Goal: Obtain resource: Download file/media

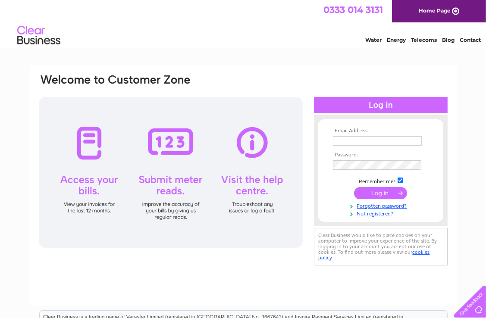
type input "invoices@raisetheroofproductions.com"
click at [384, 194] on input "submit" at bounding box center [380, 193] width 53 height 12
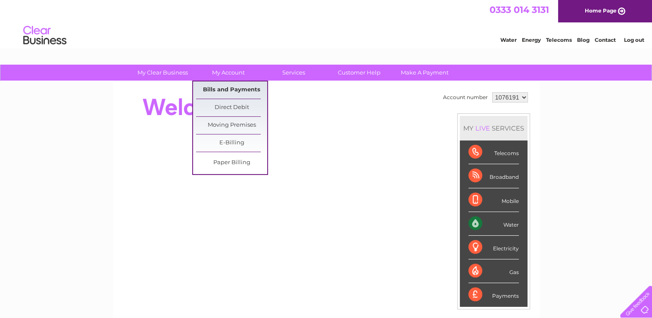
click at [236, 85] on link "Bills and Payments" at bounding box center [231, 89] width 71 height 17
click at [238, 91] on link "Bills and Payments" at bounding box center [231, 89] width 71 height 17
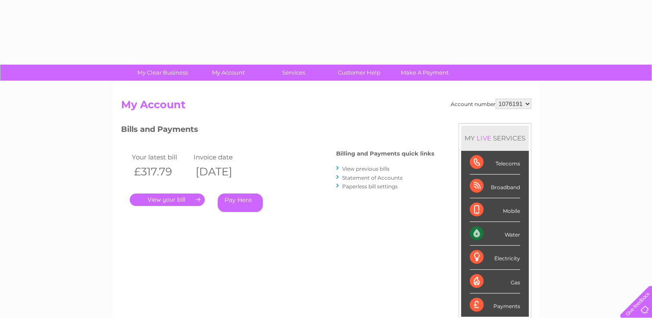
click at [175, 200] on link "." at bounding box center [167, 199] width 75 height 12
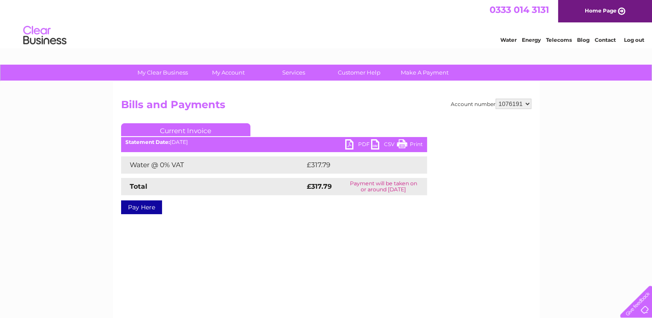
click at [358, 143] on link "PDF" at bounding box center [358, 145] width 26 height 12
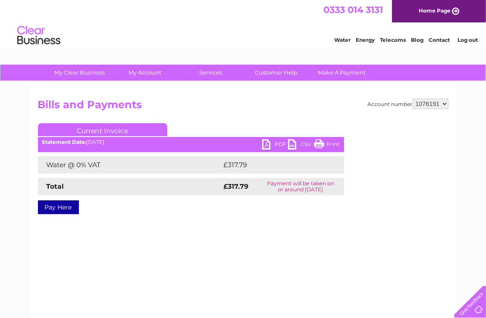
click at [445, 102] on select "1076191 1076193 1076194 1076195" at bounding box center [430, 104] width 36 height 10
select select "1076193"
click at [412, 99] on select "1076191 1076193 1076194 1076195" at bounding box center [430, 104] width 36 height 10
click at [279, 143] on link "PDF" at bounding box center [275, 145] width 26 height 12
click at [442, 103] on select "1076191 1076193 1076194 1076195" at bounding box center [430, 104] width 36 height 10
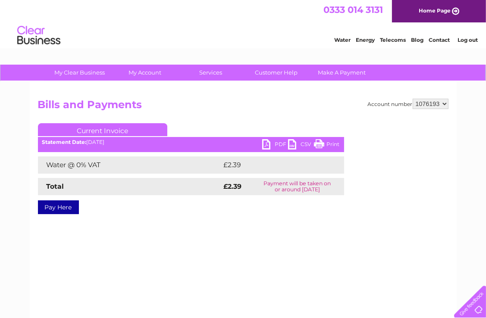
select select "1076194"
click at [412, 99] on select "1076191 1076193 1076194 1076195" at bounding box center [430, 104] width 36 height 10
click at [278, 143] on link "PDF" at bounding box center [275, 145] width 26 height 12
click at [444, 102] on select "1076191 1076193 1076194 1076195" at bounding box center [430, 104] width 36 height 10
select select "1076195"
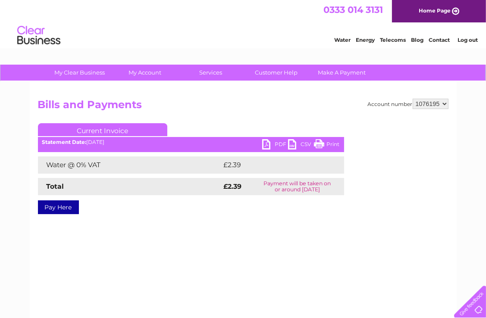
click at [412, 99] on select "1076191 1076193 1076194 1076195" at bounding box center [430, 104] width 36 height 10
click at [278, 144] on link "PDF" at bounding box center [275, 145] width 26 height 12
drag, startPoint x: 465, startPoint y: 39, endPoint x: 468, endPoint y: 44, distance: 5.6
click at [465, 39] on link "Log out" at bounding box center [467, 40] width 20 height 6
